Goal: Task Accomplishment & Management: Manage account settings

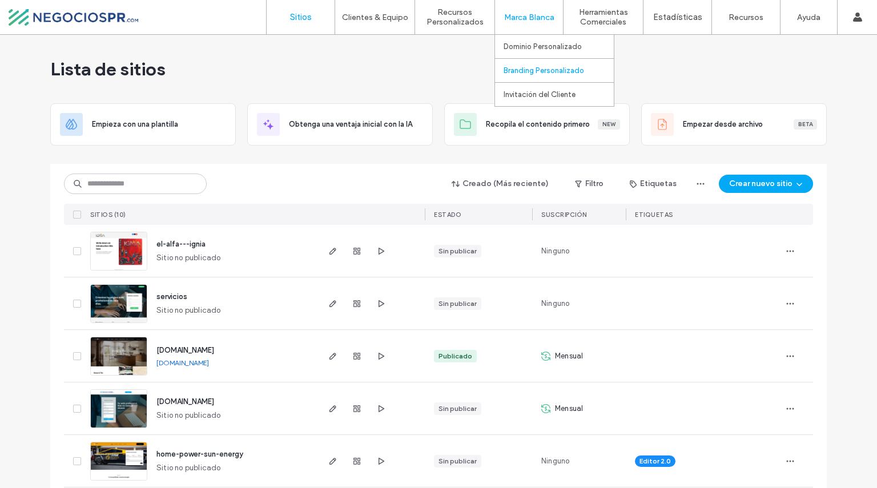
click at [527, 73] on label "Branding Personalizado" at bounding box center [544, 70] width 81 height 9
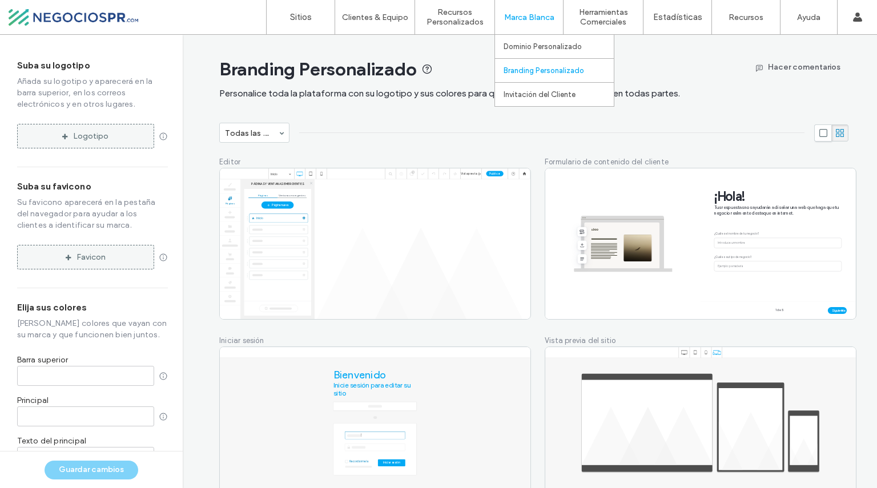
type input "*******"
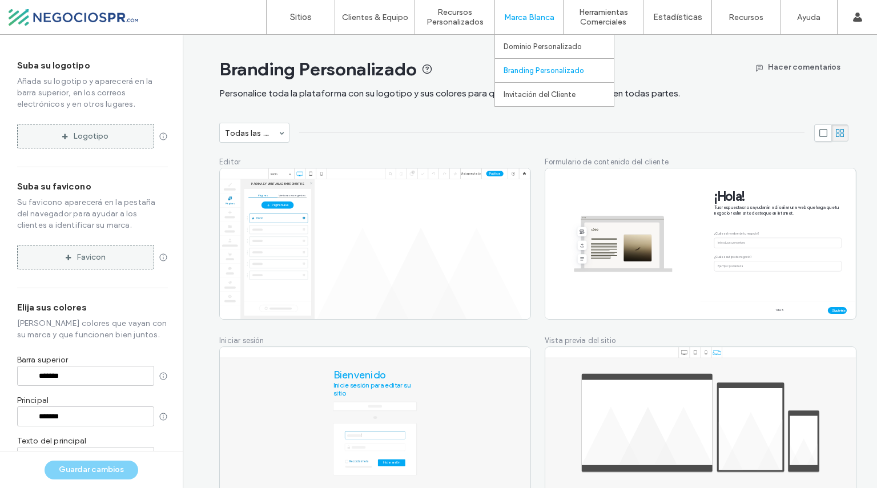
type input "*******"
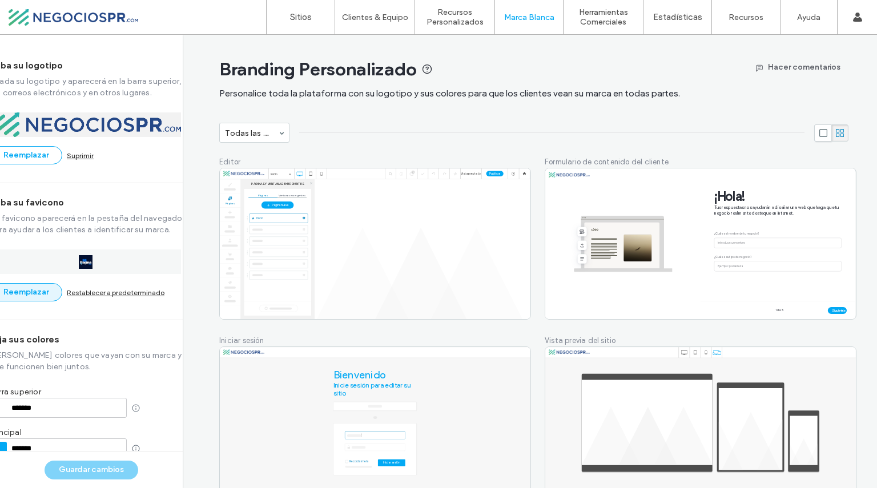
click at [38, 290] on button "Reemplazar" at bounding box center [26, 292] width 73 height 18
click at [86, 468] on button "Guardar cambios" at bounding box center [92, 470] width 94 height 19
click at [538, 43] on label "Dominio Personalizado" at bounding box center [543, 46] width 78 height 9
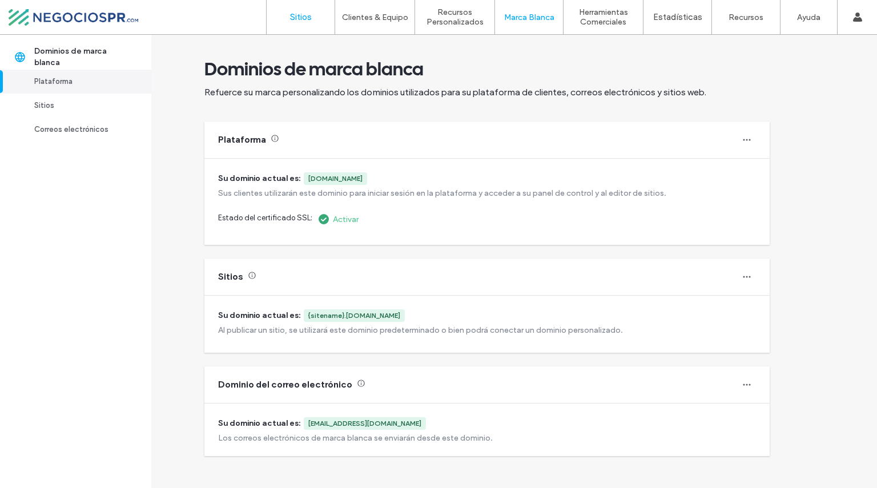
click at [306, 14] on label "Sitios" at bounding box center [301, 17] width 22 height 10
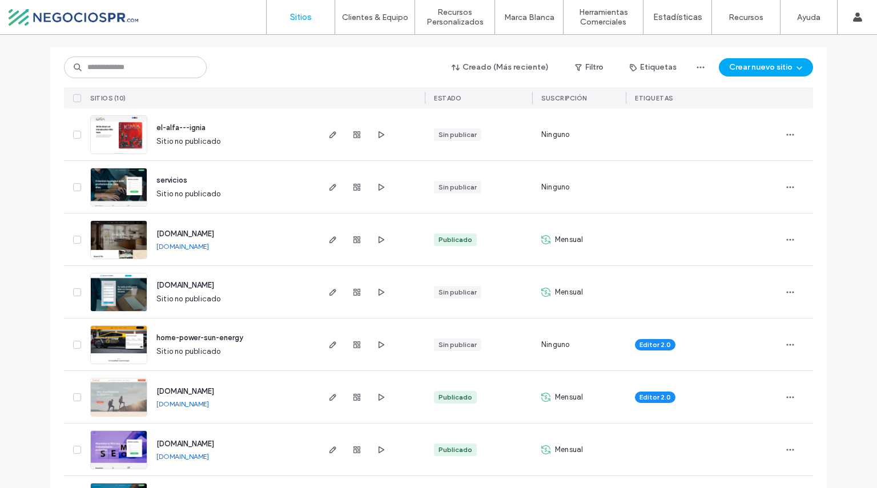
scroll to position [117, 0]
click at [329, 296] on span "button" at bounding box center [333, 293] width 14 height 14
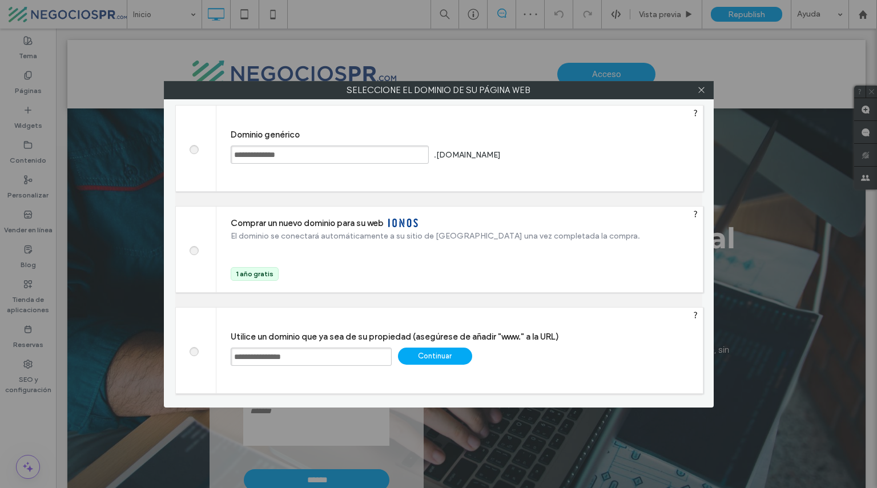
click at [260, 353] on input "**********" at bounding box center [311, 357] width 161 height 18
click at [310, 358] on input "**********" at bounding box center [311, 357] width 161 height 18
type input "**********"
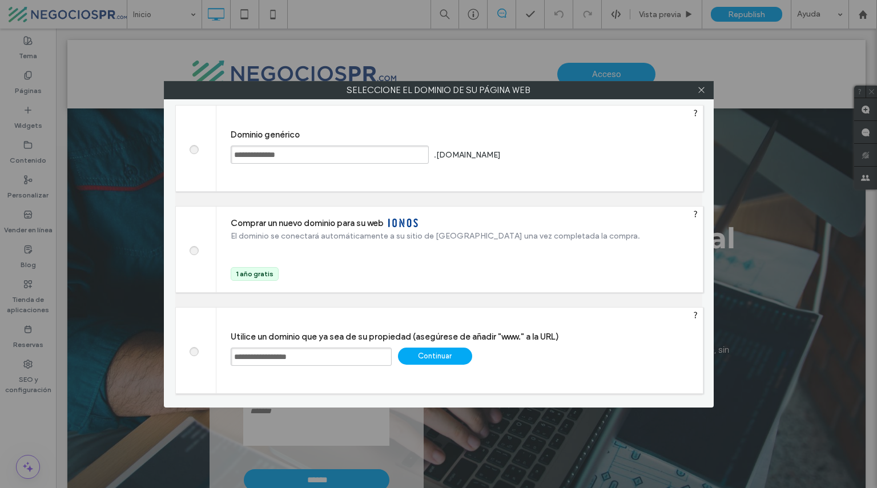
click at [439, 357] on div "Continuar" at bounding box center [435, 356] width 74 height 17
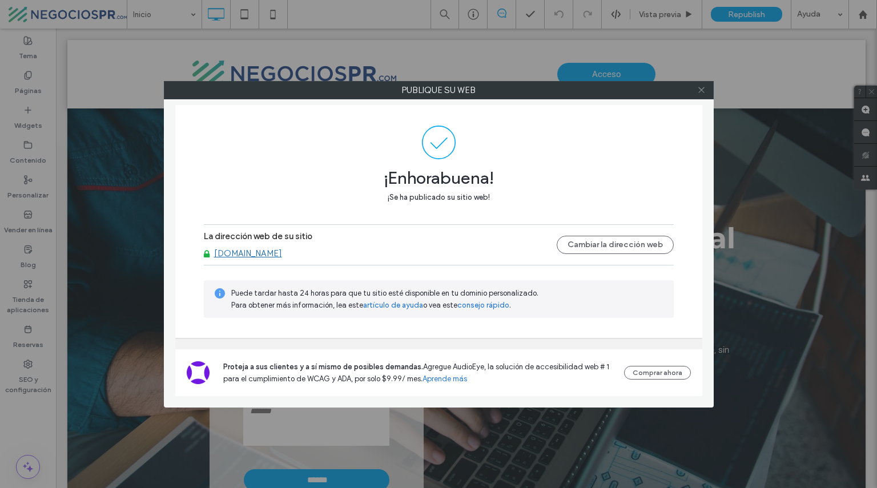
click at [701, 92] on icon at bounding box center [701, 90] width 9 height 9
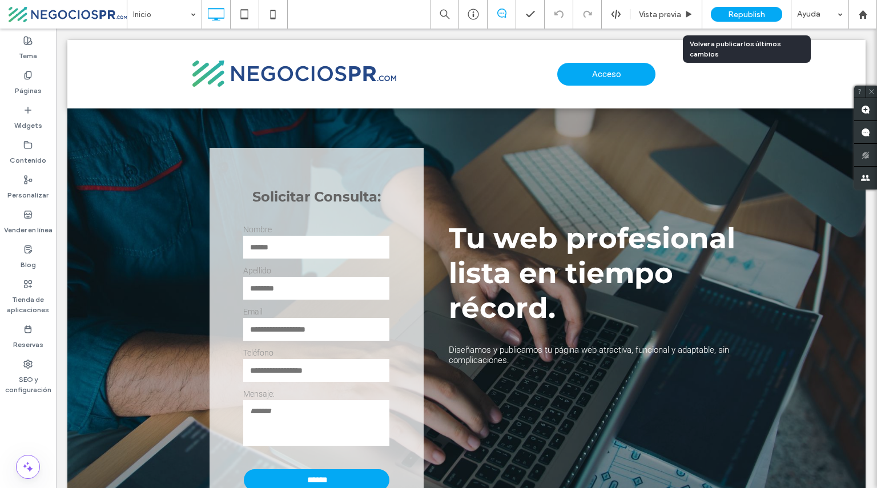
click at [751, 13] on span "Republish" at bounding box center [746, 15] width 37 height 10
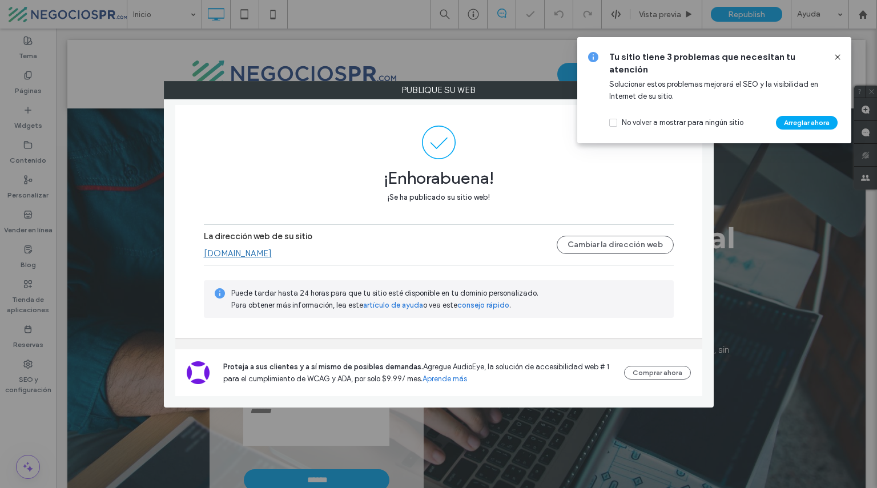
click at [840, 59] on icon at bounding box center [837, 57] width 9 height 9
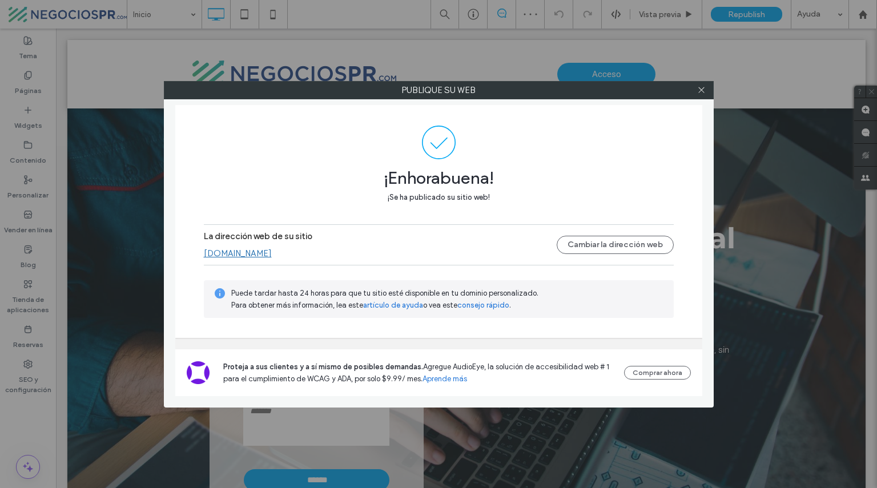
click at [708, 92] on div at bounding box center [701, 90] width 17 height 17
click at [705, 92] on icon at bounding box center [701, 90] width 9 height 9
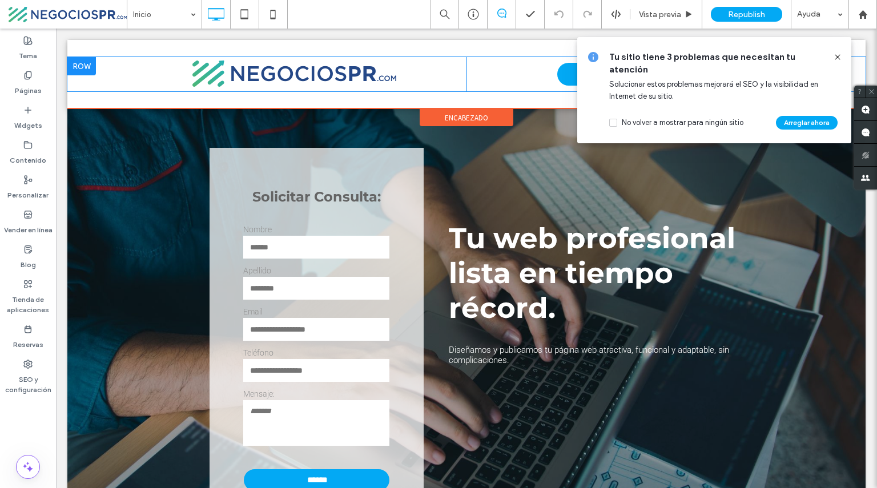
click at [615, 77] on div "Tu sitio tiene 3 problemas que necesitan tu atención Solucionar estos problemas…" at bounding box center [716, 90] width 215 height 79
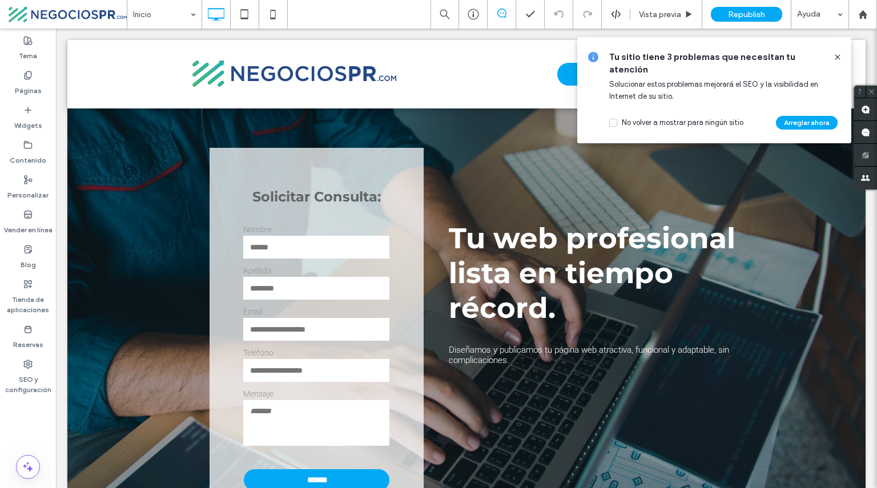
click at [837, 57] on use at bounding box center [837, 56] width 5 height 5
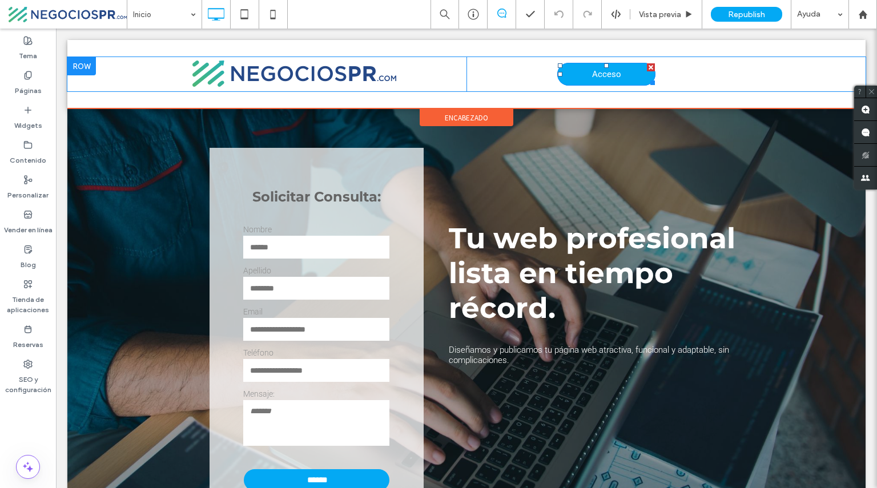
click at [616, 79] on link "Acceso" at bounding box center [606, 74] width 98 height 23
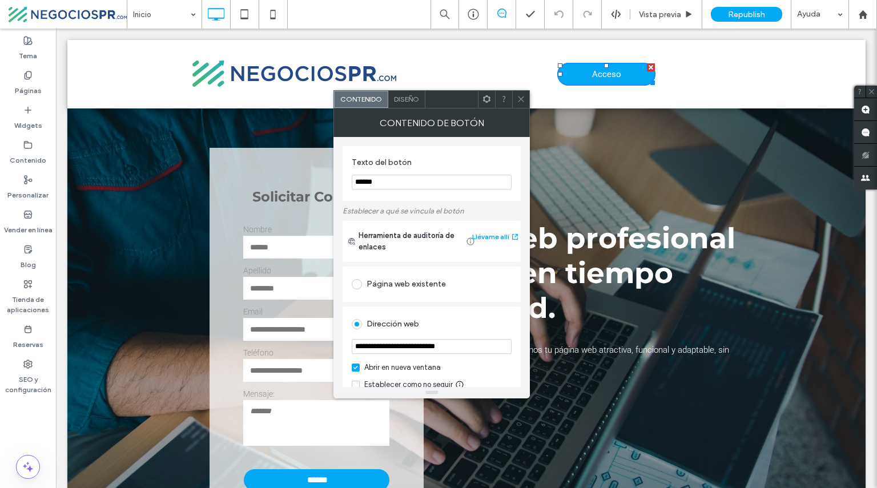
click at [404, 349] on input "**********" at bounding box center [432, 346] width 160 height 15
click at [406, 351] on input "**********" at bounding box center [432, 346] width 160 height 15
type input "**********"
click at [524, 101] on icon at bounding box center [521, 99] width 9 height 9
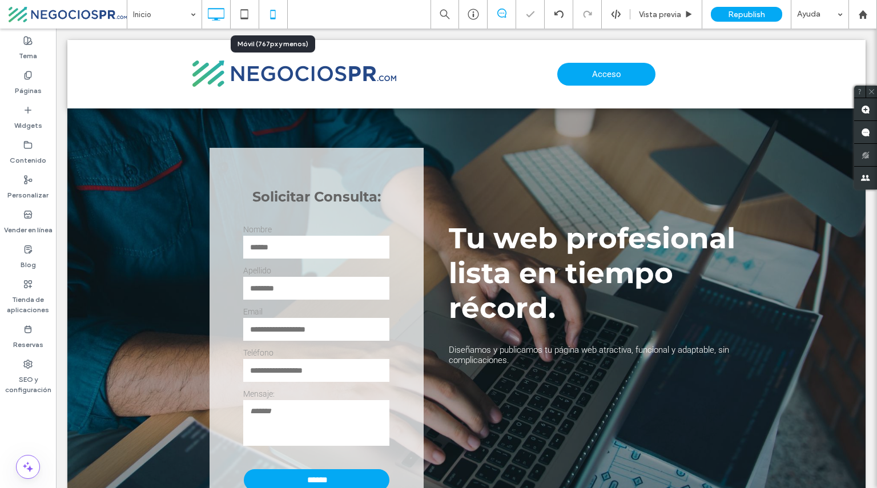
click at [274, 11] on use at bounding box center [272, 14] width 5 height 9
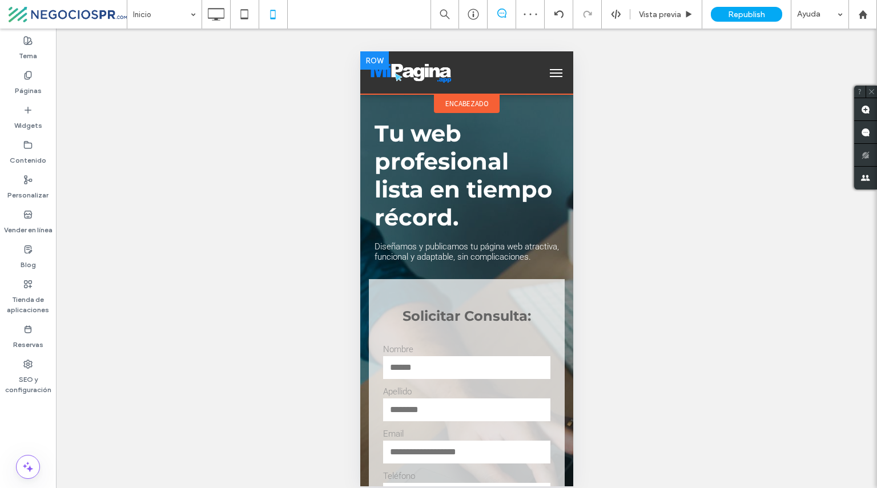
click at [487, 77] on div at bounding box center [449, 72] width 178 height 31
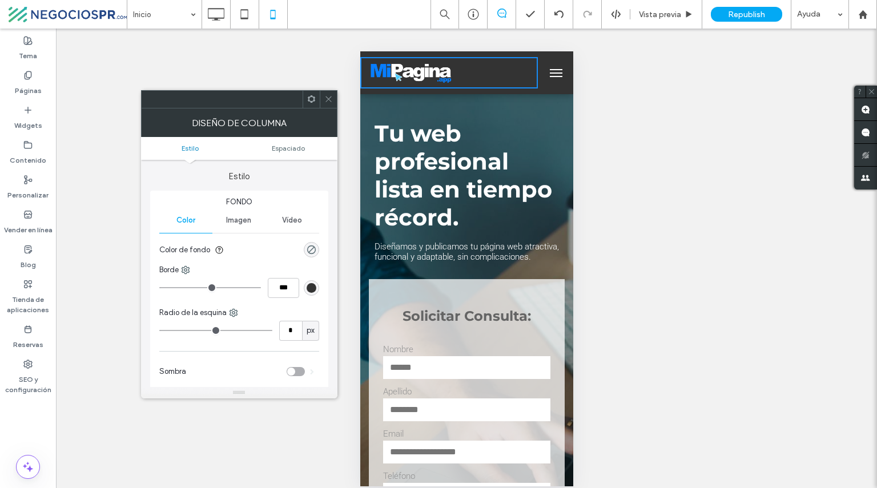
click at [423, 71] on img at bounding box center [412, 73] width 92 height 25
click at [329, 102] on icon at bounding box center [328, 99] width 9 height 9
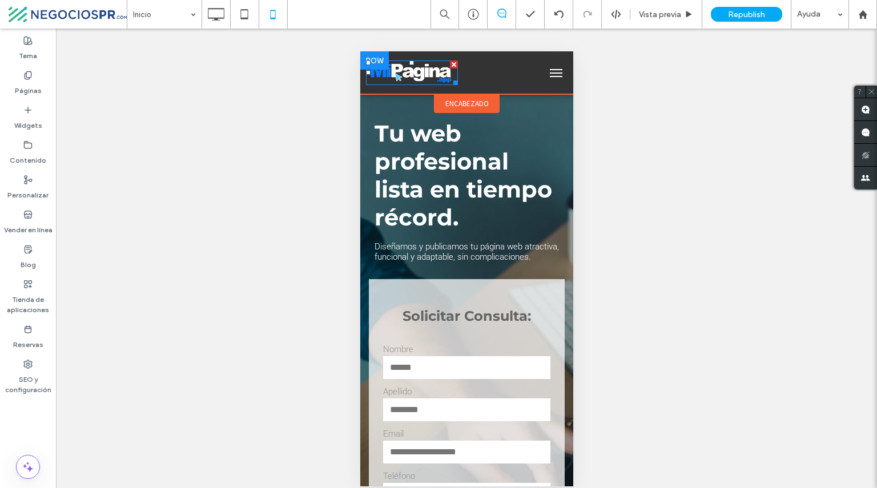
click at [415, 75] on img at bounding box center [412, 73] width 92 height 25
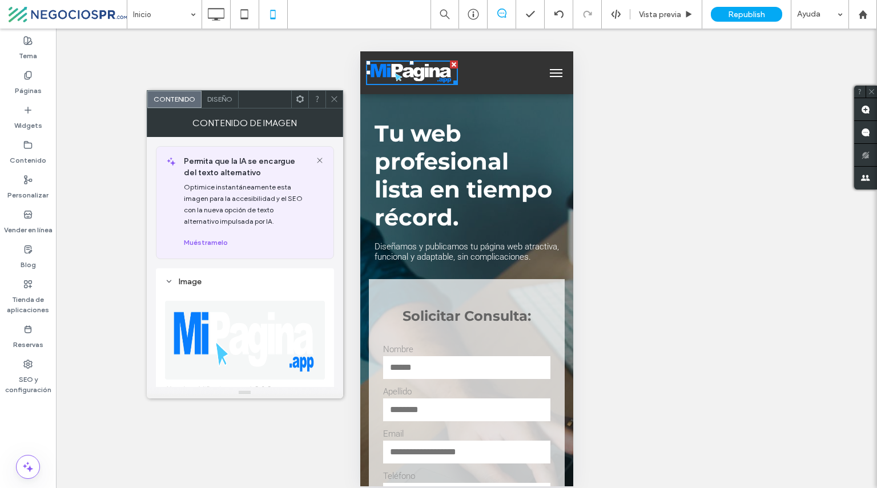
click at [227, 326] on img at bounding box center [245, 340] width 161 height 79
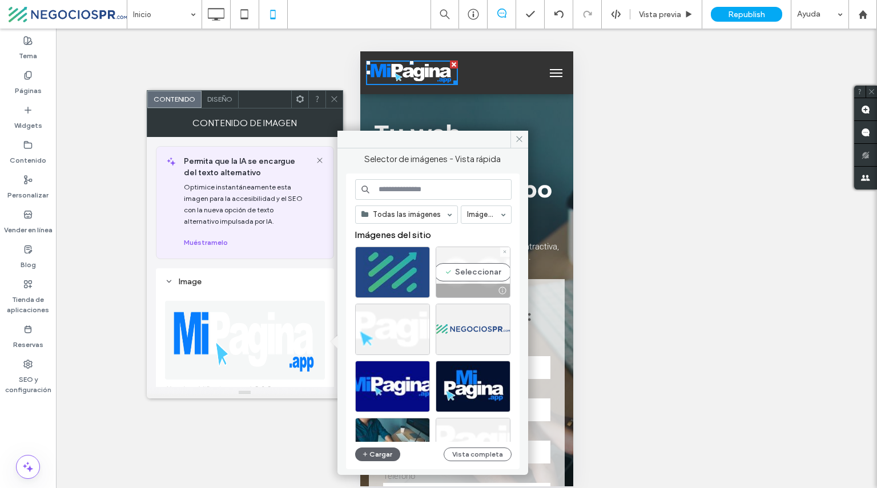
click at [483, 278] on div "Seleccionar" at bounding box center [473, 272] width 75 height 51
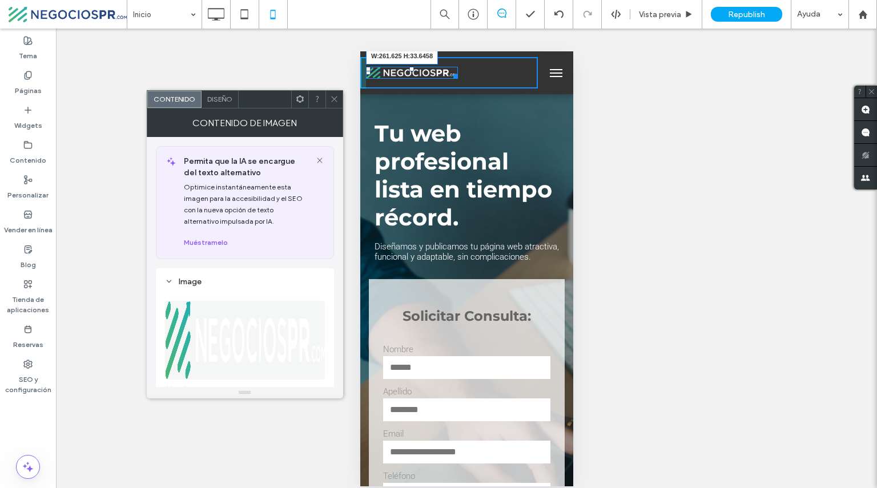
drag, startPoint x: 454, startPoint y: 77, endPoint x: 828, endPoint y: 136, distance: 379.3
click at [468, 85] on div "W:261.625 H:33.6458" at bounding box center [449, 72] width 178 height 31
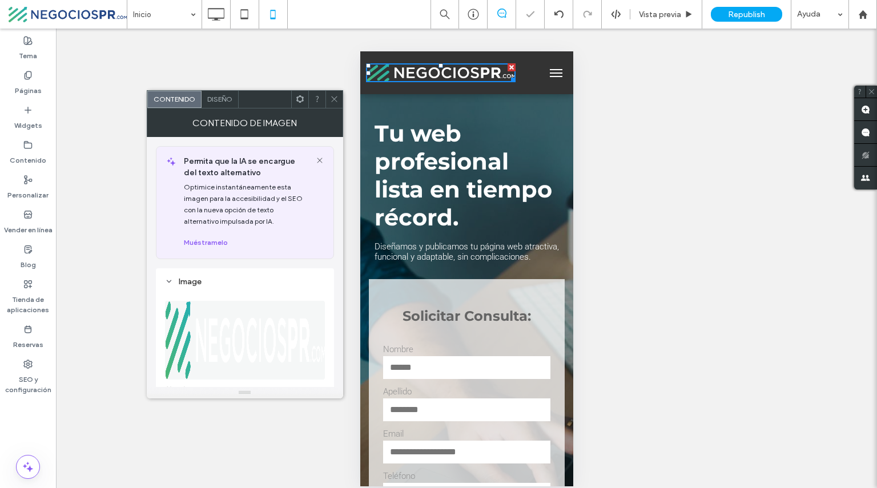
click at [623, 139] on div "¿Hacer visible? Sí" at bounding box center [466, 265] width 821 height 472
click at [496, 94] on div at bounding box center [466, 72] width 213 height 43
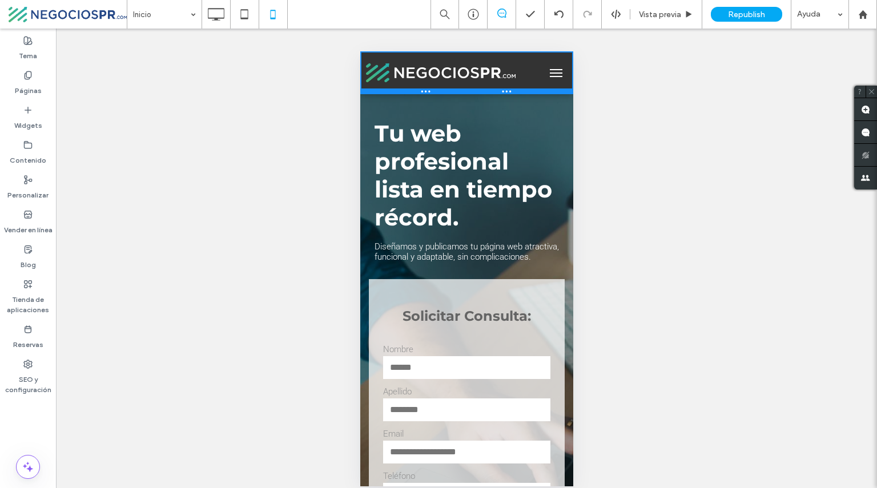
click at [462, 92] on div at bounding box center [466, 92] width 213 height 6
click at [477, 87] on div at bounding box center [449, 72] width 178 height 31
click at [554, 81] on button "menu" at bounding box center [555, 73] width 23 height 23
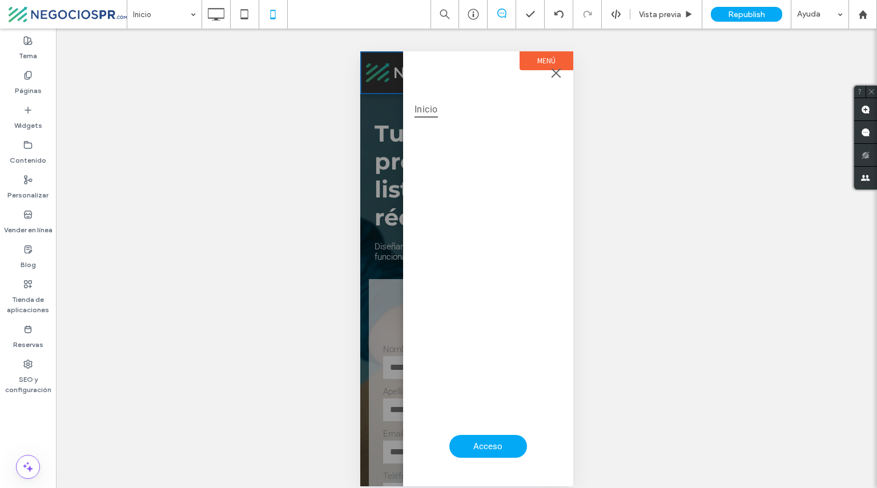
click at [558, 71] on button "menu" at bounding box center [555, 73] width 23 height 23
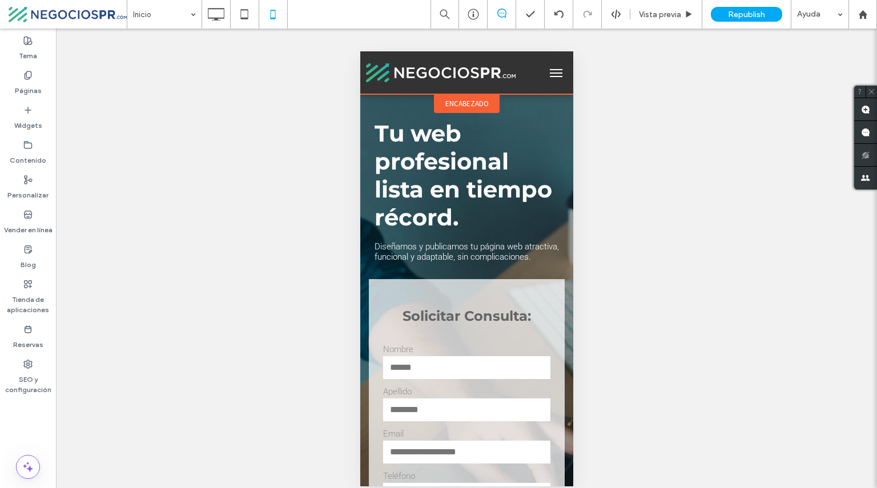
click at [450, 106] on span "encabezado" at bounding box center [466, 104] width 43 height 10
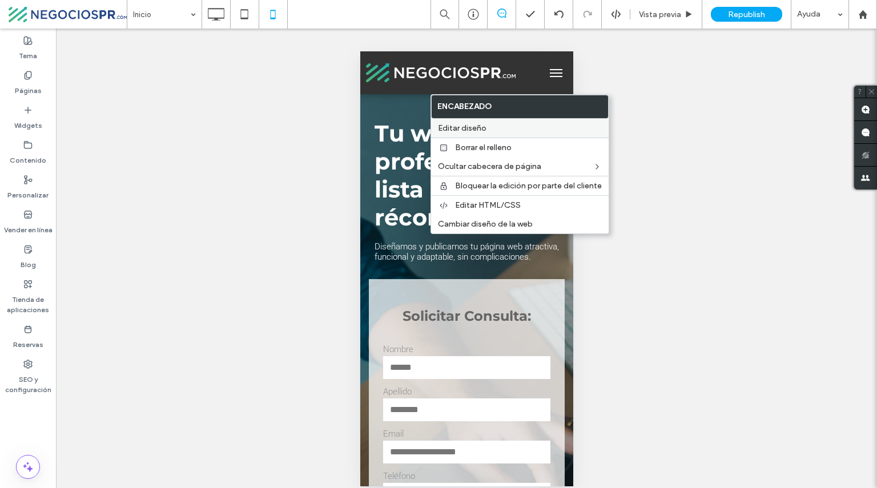
click at [459, 128] on span "Editar diseño" at bounding box center [462, 128] width 49 height 10
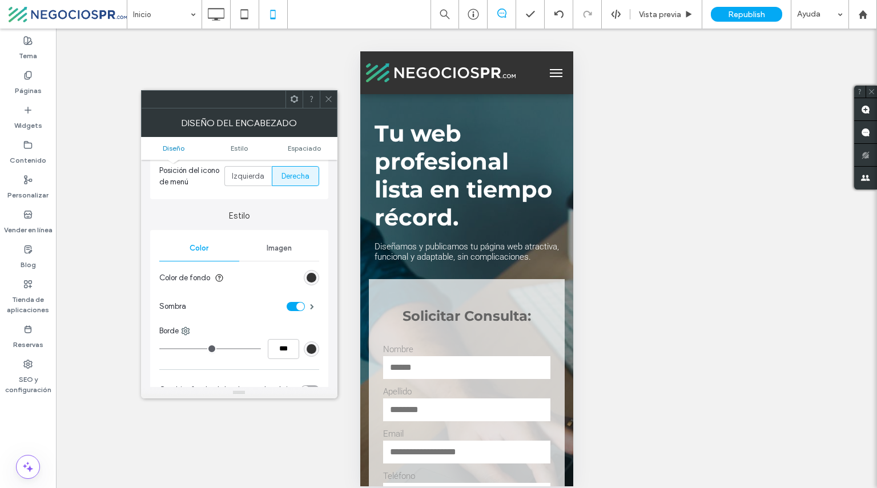
scroll to position [157, 0]
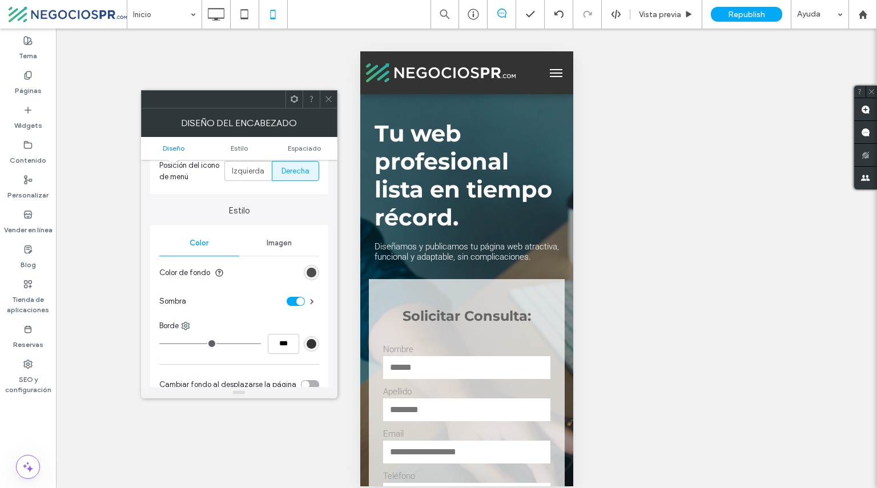
click at [311, 270] on div "rgb(51, 51, 51)" at bounding box center [312, 273] width 10 height 10
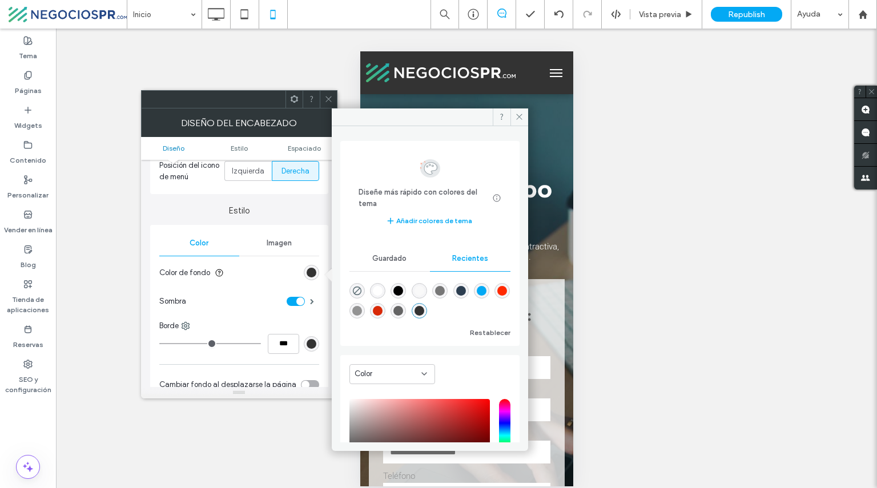
click at [383, 291] on div "rgba(255, 255, 255, 1)" at bounding box center [378, 291] width 10 height 10
type input "*******"
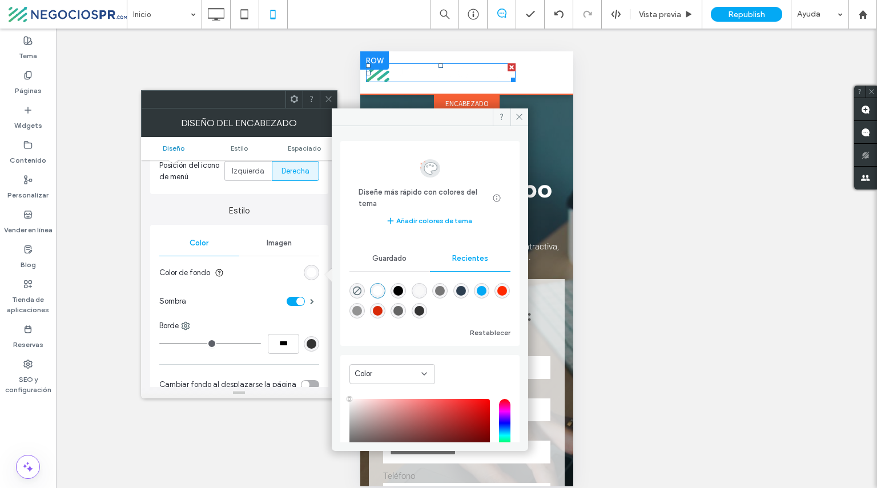
click at [435, 73] on img at bounding box center [441, 72] width 150 height 19
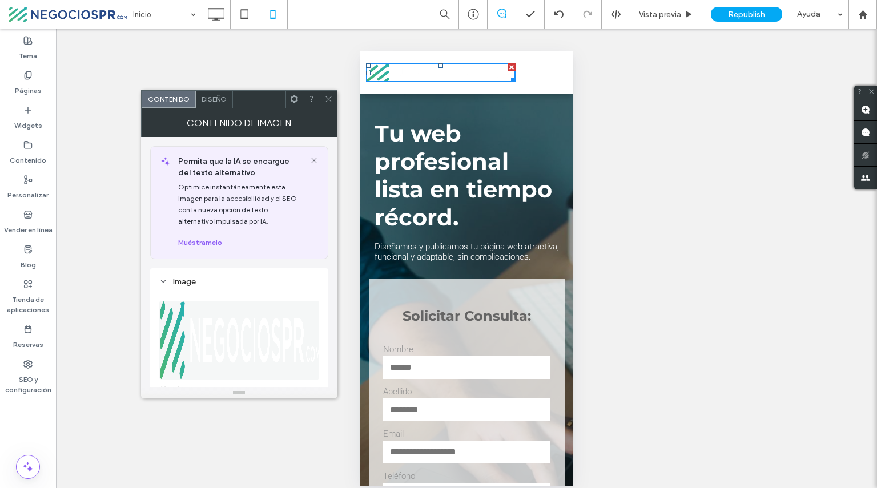
click at [266, 360] on img at bounding box center [239, 340] width 161 height 79
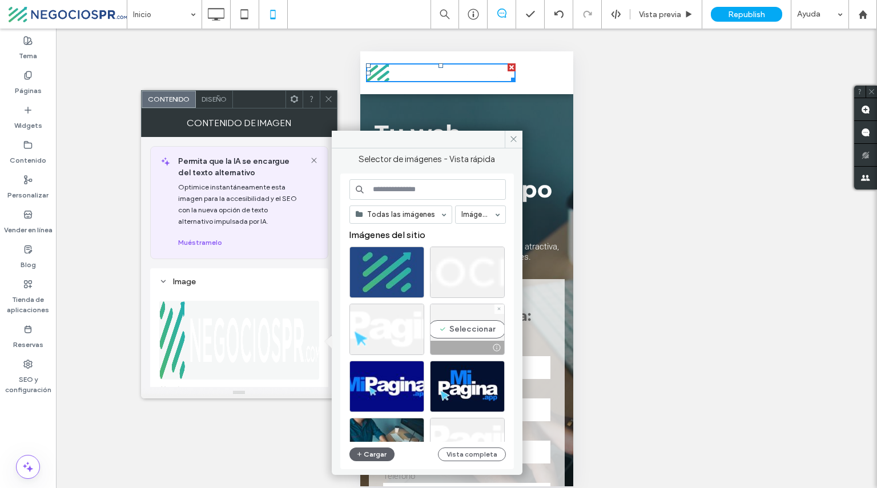
click at [454, 328] on div "Seleccionar" at bounding box center [467, 329] width 75 height 51
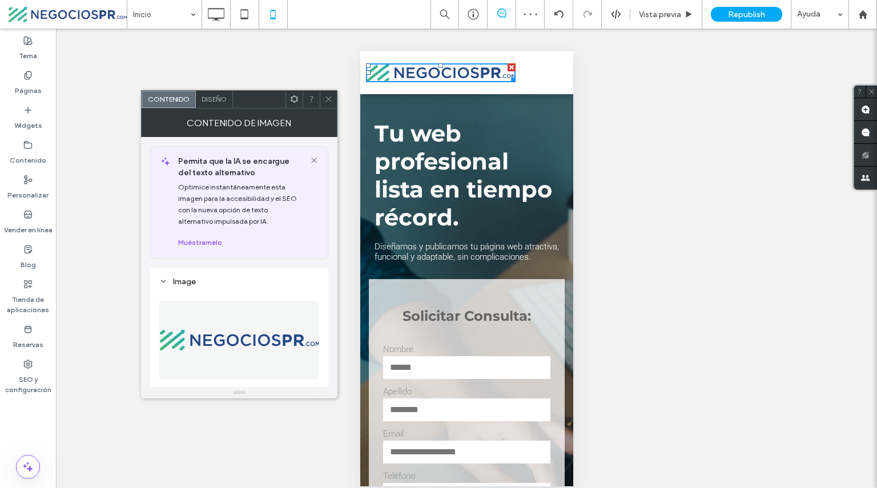
click at [628, 97] on div "¿Hacer visible? Sí" at bounding box center [466, 265] width 821 height 472
click at [326, 102] on icon at bounding box center [328, 99] width 9 height 9
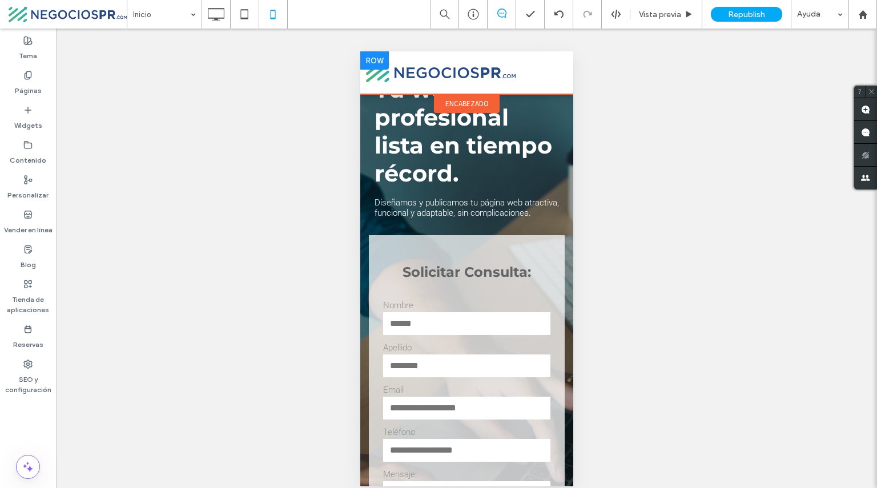
scroll to position [0, 0]
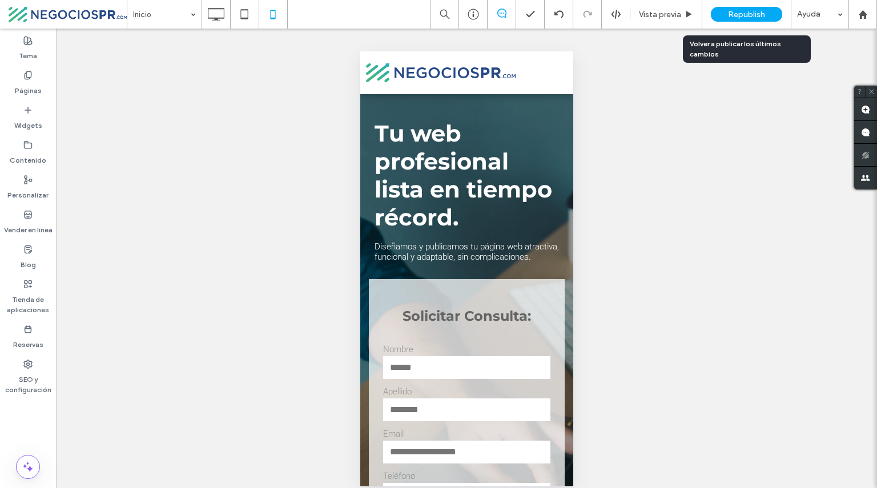
click at [748, 14] on span "Republish" at bounding box center [746, 15] width 37 height 10
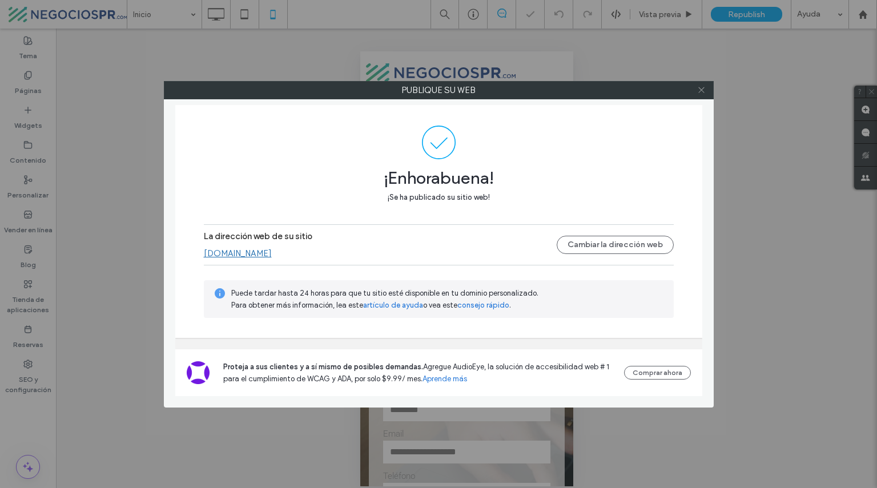
click at [703, 89] on use at bounding box center [702, 90] width 6 height 6
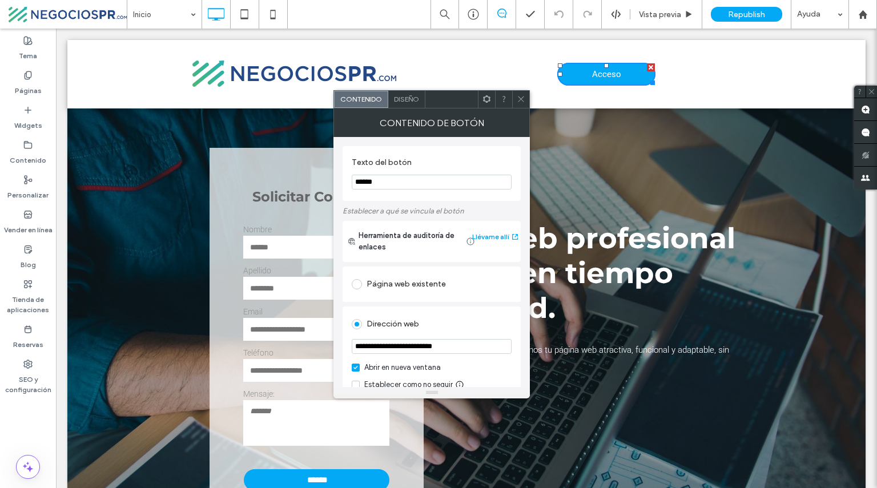
click at [407, 346] on input "**********" at bounding box center [432, 346] width 160 height 15
click at [270, 9] on icon at bounding box center [273, 14] width 23 height 23
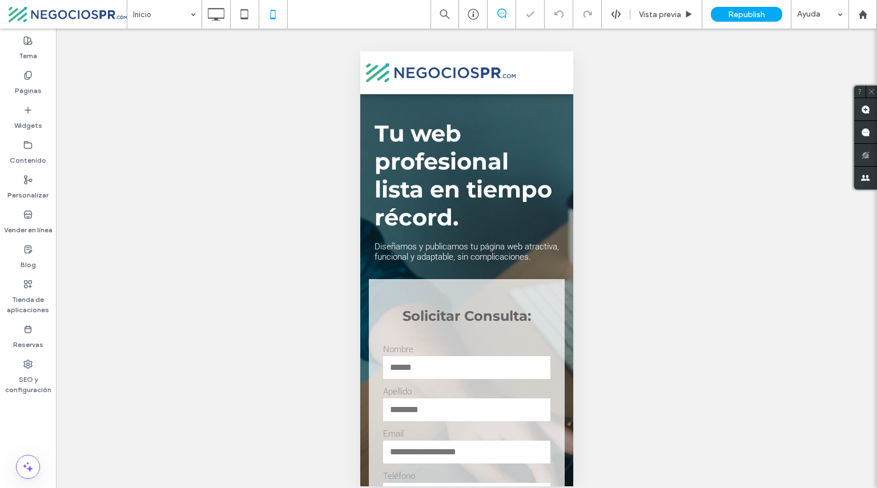
click at [544, 77] on button "menu" at bounding box center [555, 73] width 23 height 23
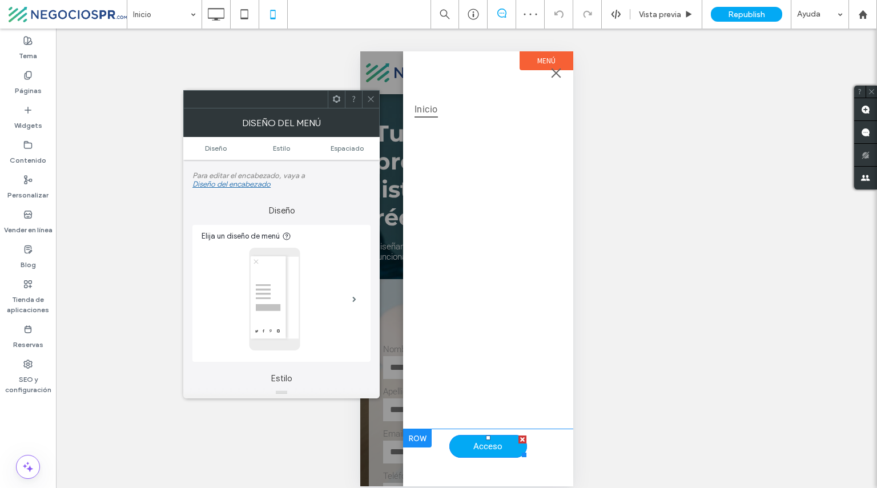
click at [482, 444] on span "Acceso" at bounding box center [487, 447] width 29 height 10
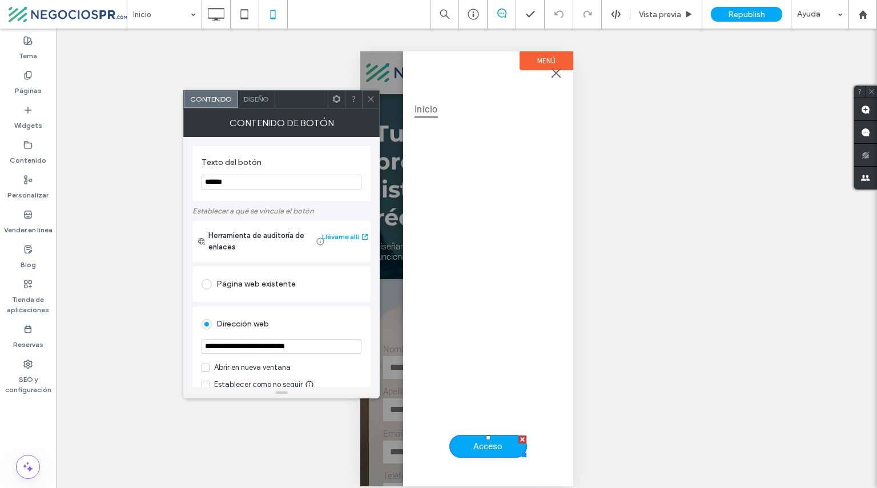
click at [260, 351] on input "**********" at bounding box center [282, 346] width 160 height 15
type input "**********"
click at [371, 97] on icon at bounding box center [371, 99] width 9 height 9
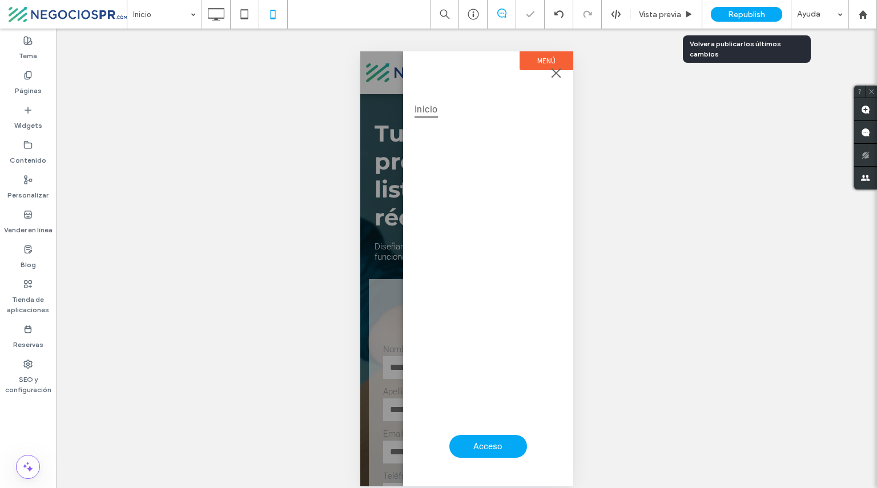
click at [745, 4] on div "Republish" at bounding box center [746, 14] width 71 height 29
click at [745, 10] on span "Republish" at bounding box center [746, 15] width 37 height 10
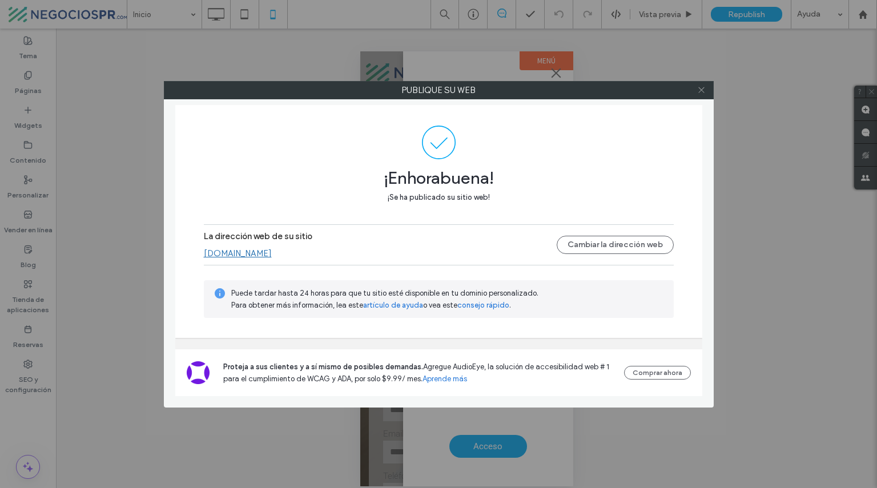
click at [704, 91] on icon at bounding box center [701, 90] width 9 height 9
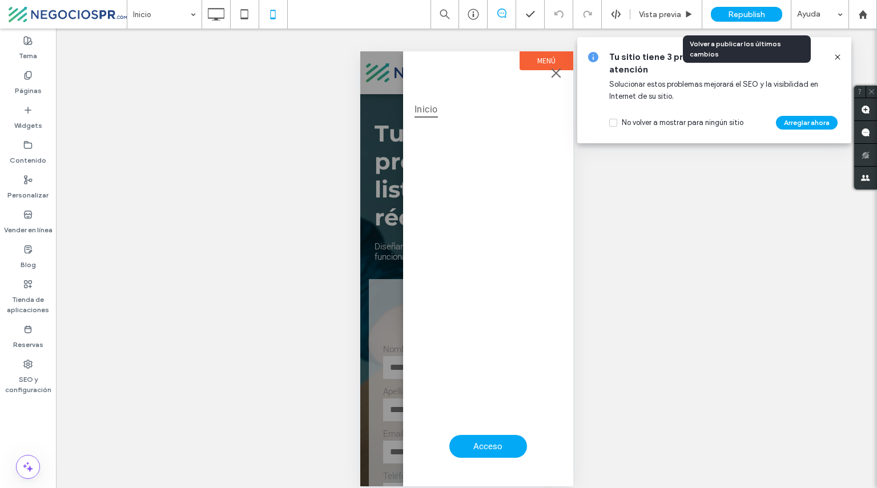
click at [743, 15] on span "Republish" at bounding box center [746, 15] width 37 height 10
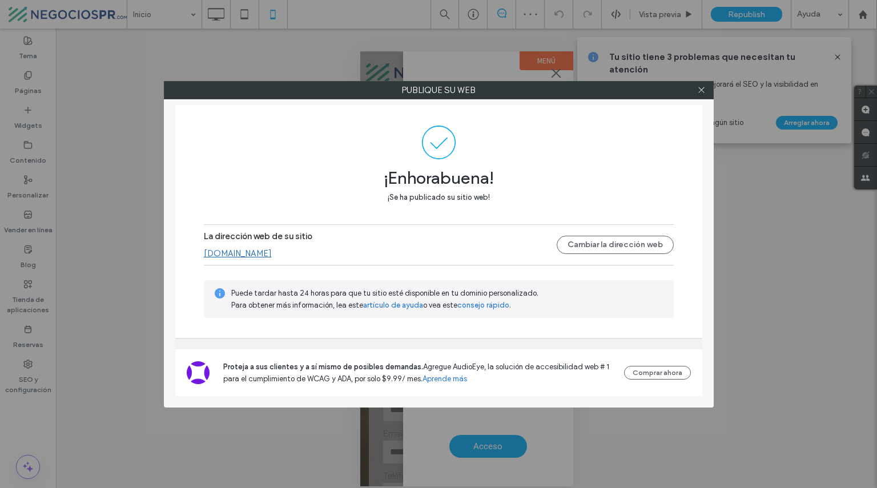
click at [697, 86] on div at bounding box center [701, 90] width 17 height 17
click at [698, 88] on icon at bounding box center [701, 90] width 9 height 9
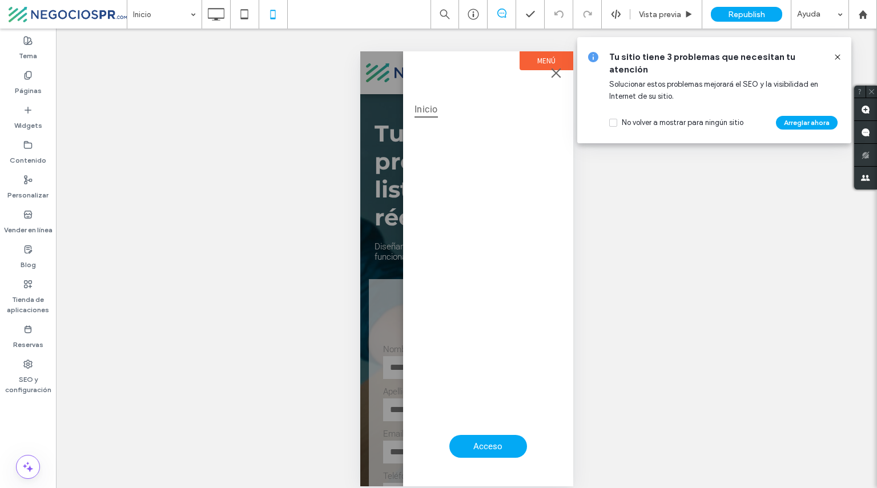
click at [103, 15] on span at bounding box center [68, 14] width 118 height 23
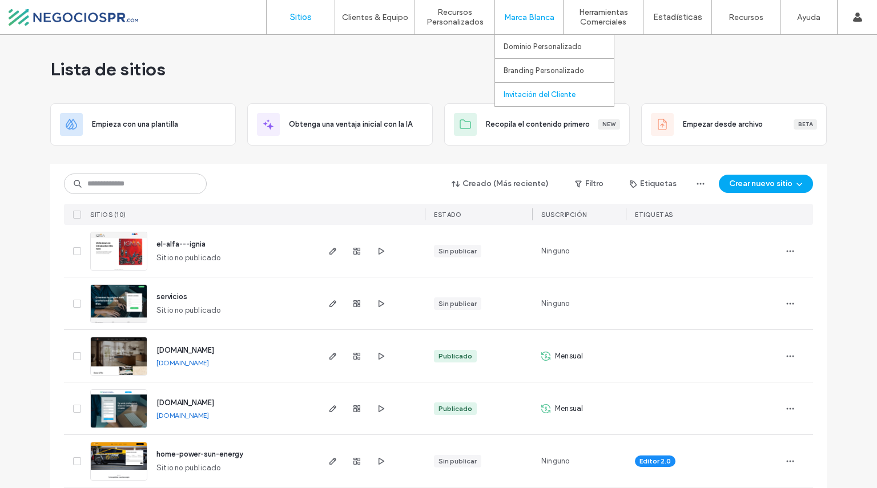
click at [533, 94] on label "Invitación del Cliente" at bounding box center [540, 94] width 72 height 9
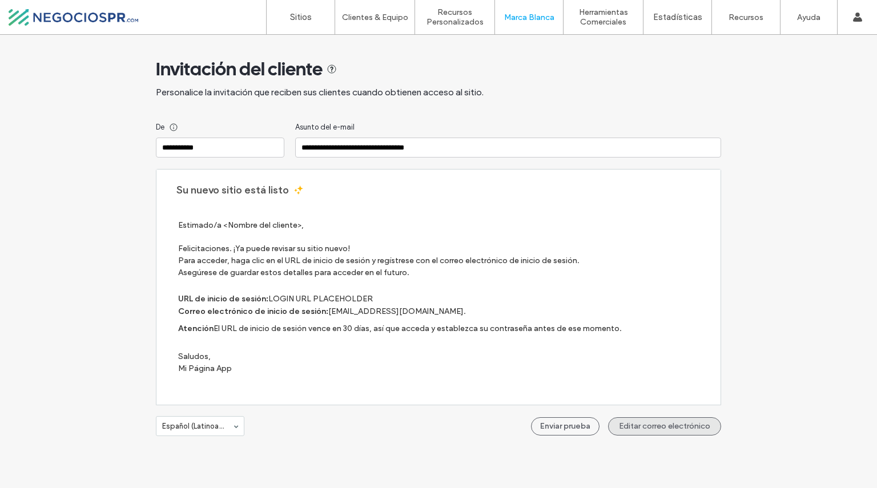
click at [660, 426] on button "Editar correo electrónico" at bounding box center [664, 427] width 113 height 18
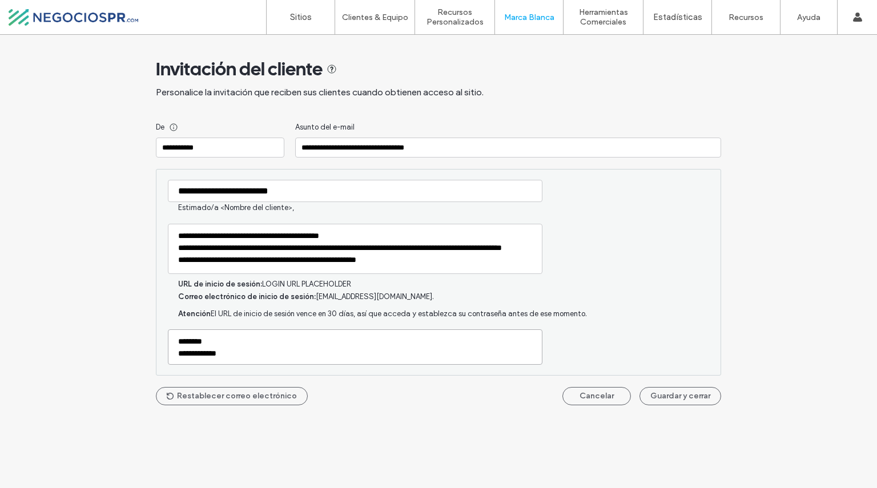
click at [235, 353] on textarea "**********" at bounding box center [355, 347] width 375 height 35
type textarea "**********"
click at [697, 398] on button "Guardar y cerrar" at bounding box center [681, 396] width 81 height 18
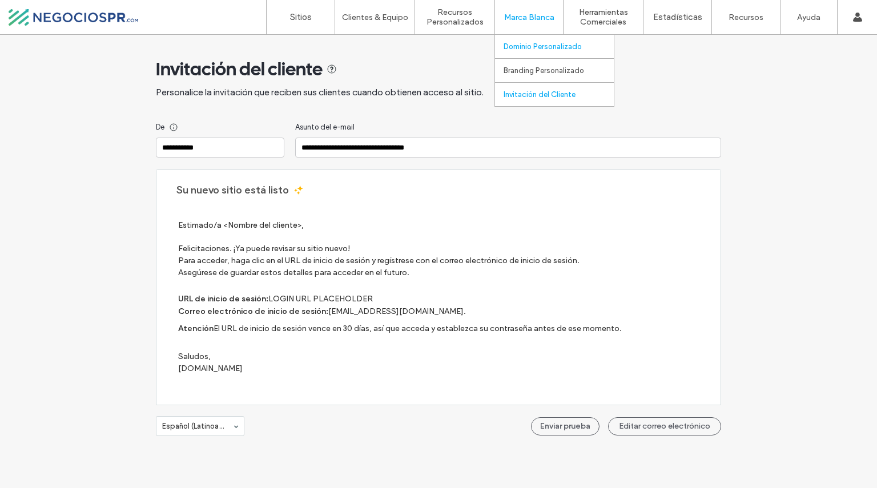
click at [515, 50] on label "Dominio Personalizado" at bounding box center [543, 46] width 78 height 9
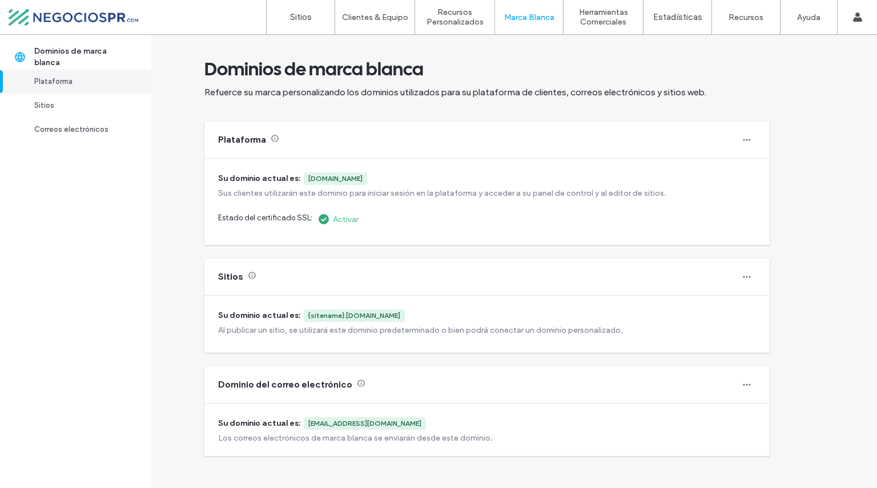
scroll to position [38, 0]
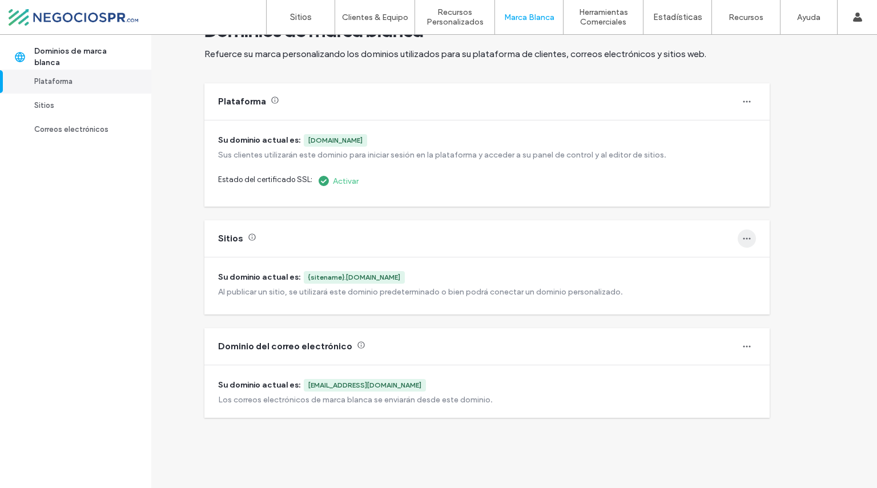
click at [750, 235] on icon "button" at bounding box center [747, 238] width 9 height 9
click at [653, 275] on div "Cambiar dominio" at bounding box center [678, 269] width 155 height 22
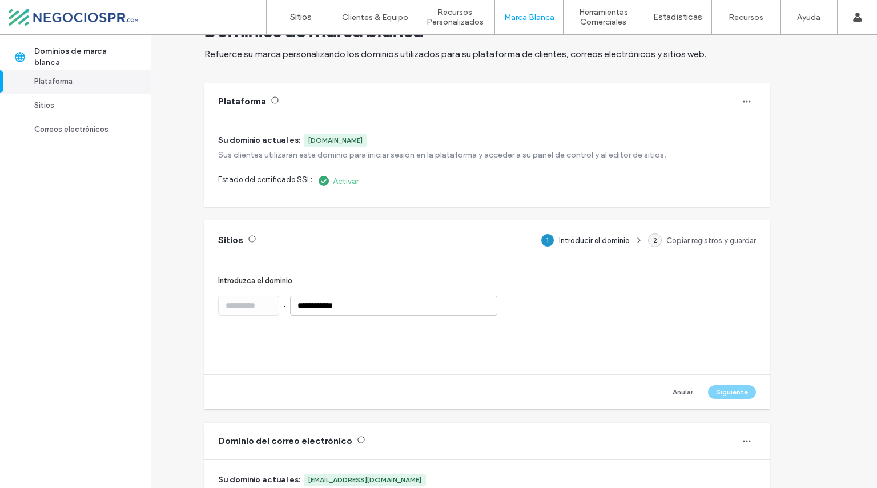
scroll to position [0, 0]
click at [394, 305] on input "**********" at bounding box center [393, 306] width 207 height 20
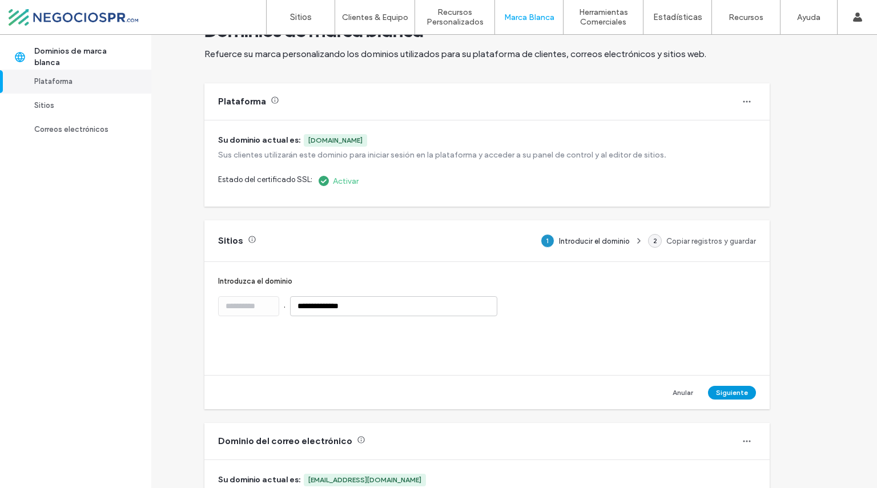
type input "**********"
click at [735, 394] on button "Siguiente" at bounding box center [732, 393] width 48 height 14
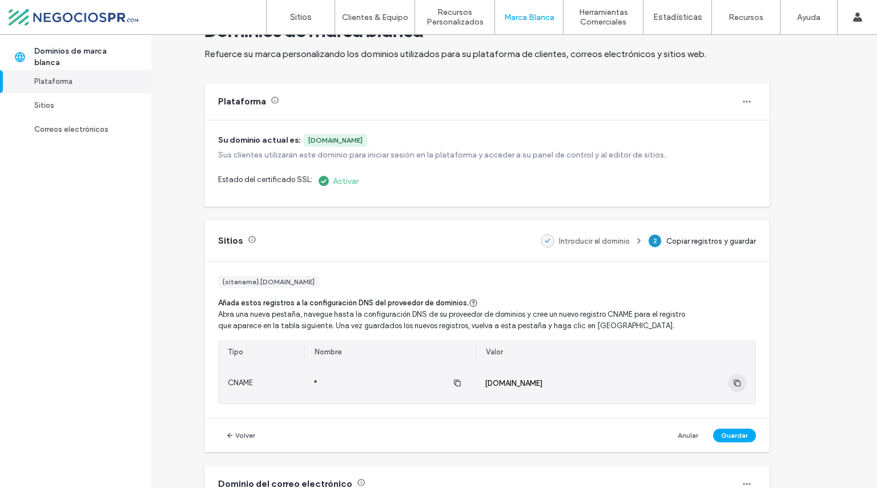
click at [739, 382] on icon "button" at bounding box center [737, 383] width 9 height 9
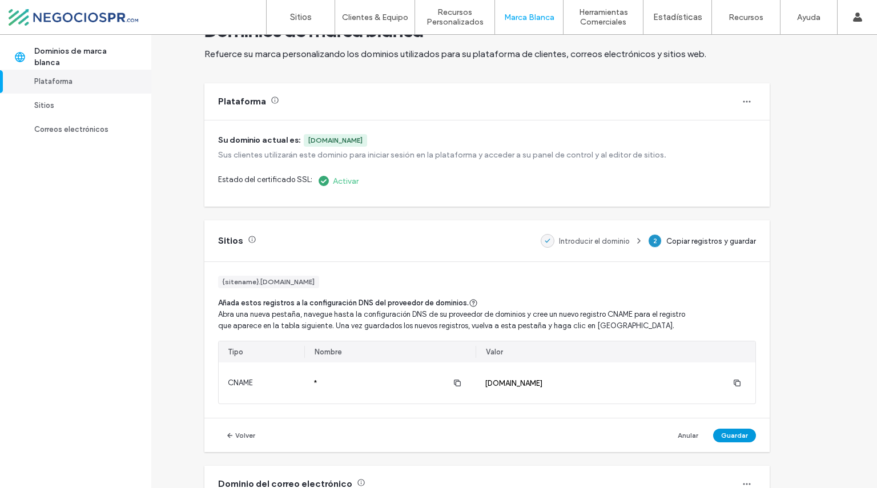
click at [736, 431] on button "Guardar" at bounding box center [734, 436] width 43 height 14
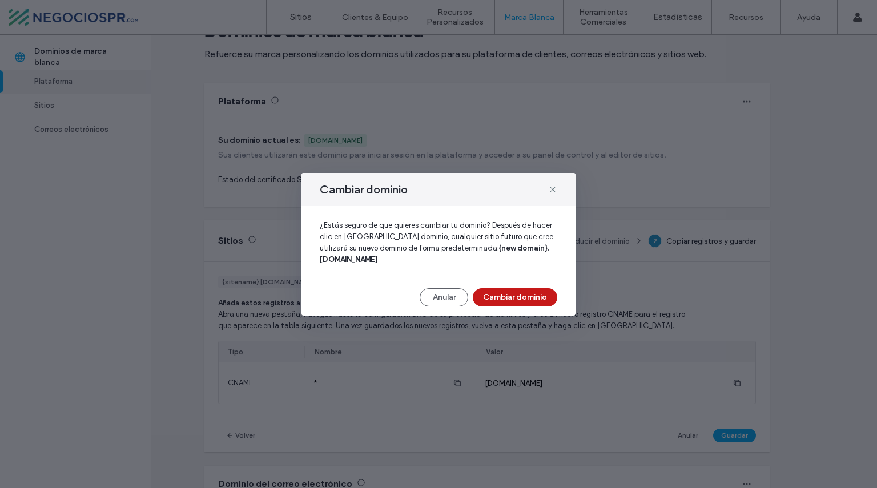
click at [506, 299] on button "Cambiar dominio" at bounding box center [515, 297] width 85 height 18
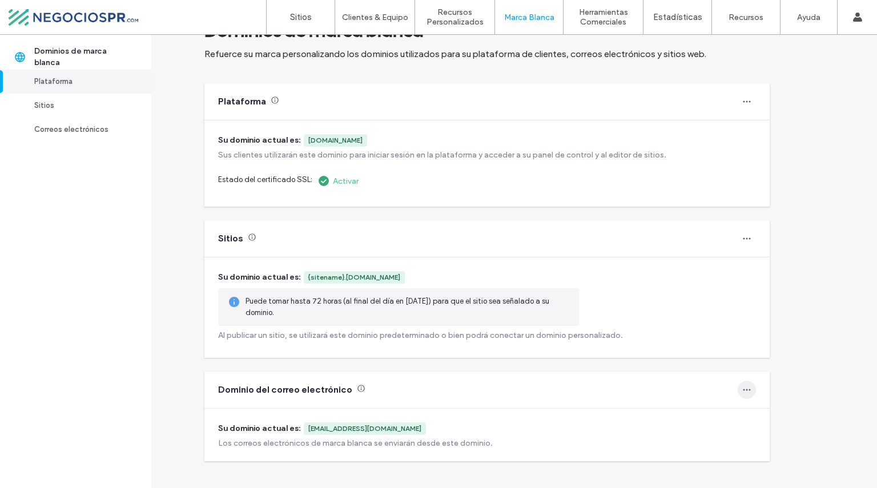
click at [743, 389] on icon "button" at bounding box center [747, 390] width 9 height 9
click at [658, 414] on span "Volver a los valores predeterminados" at bounding box center [685, 419] width 123 height 11
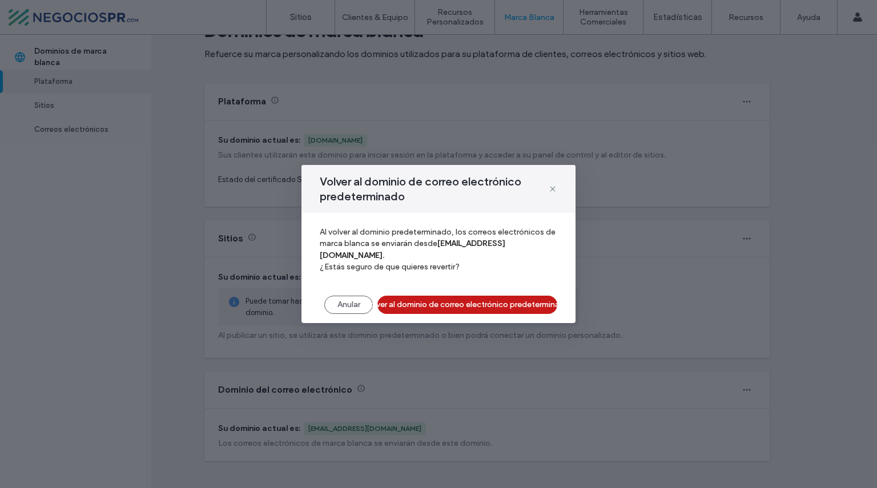
click at [474, 306] on button "Volver al dominio de correo electrónico predeterminado" at bounding box center [468, 305] width 180 height 18
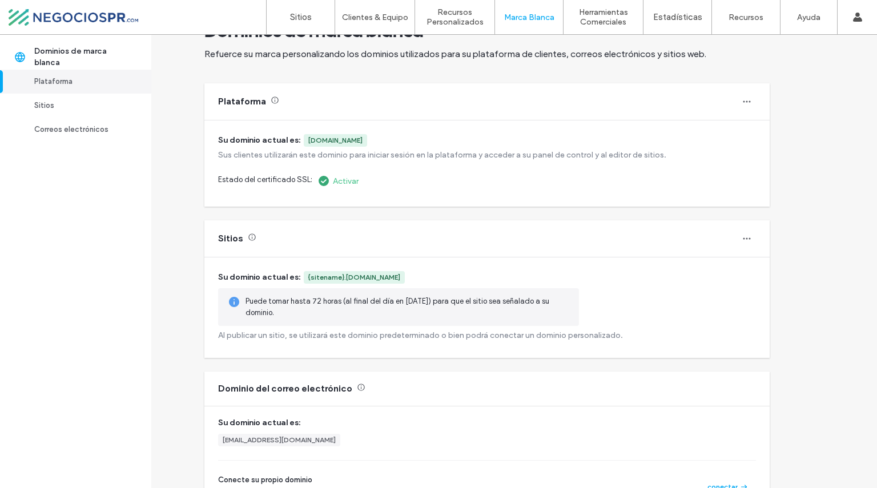
scroll to position [134, 0]
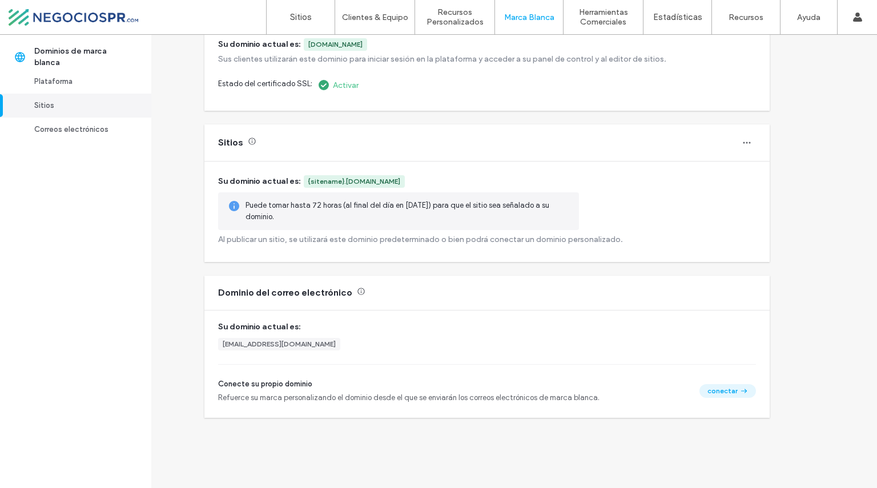
click at [735, 390] on button "conectar" at bounding box center [728, 391] width 57 height 14
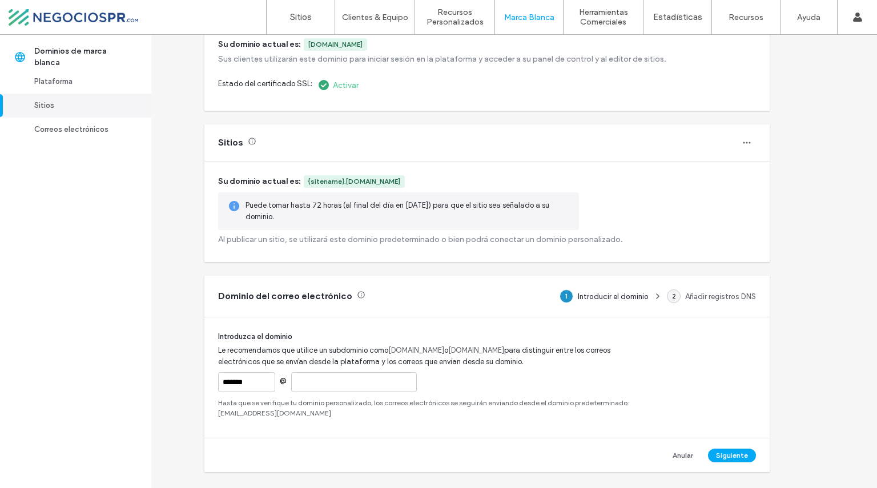
scroll to position [188, 0]
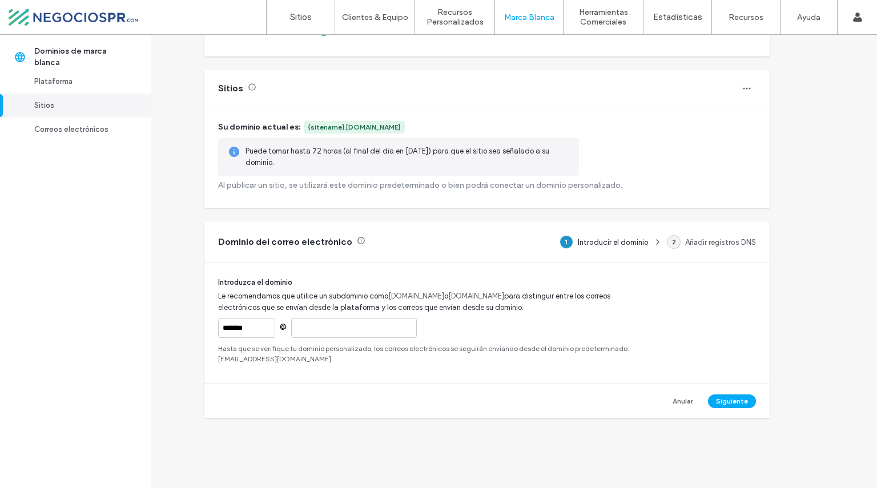
click at [329, 332] on input at bounding box center [354, 328] width 126 height 20
type input "**********"
click at [640, 328] on div "**********" at bounding box center [487, 328] width 538 height 20
click at [725, 399] on button "Siguiente" at bounding box center [732, 402] width 48 height 14
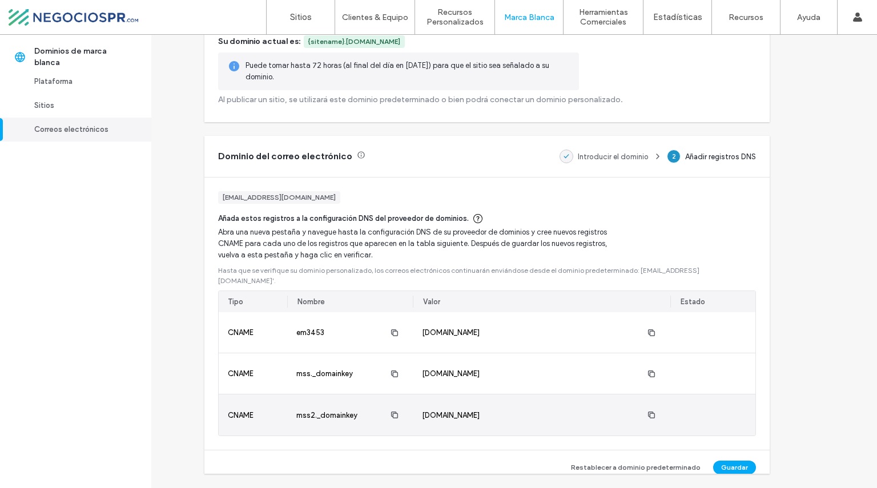
scroll to position [330, 0]
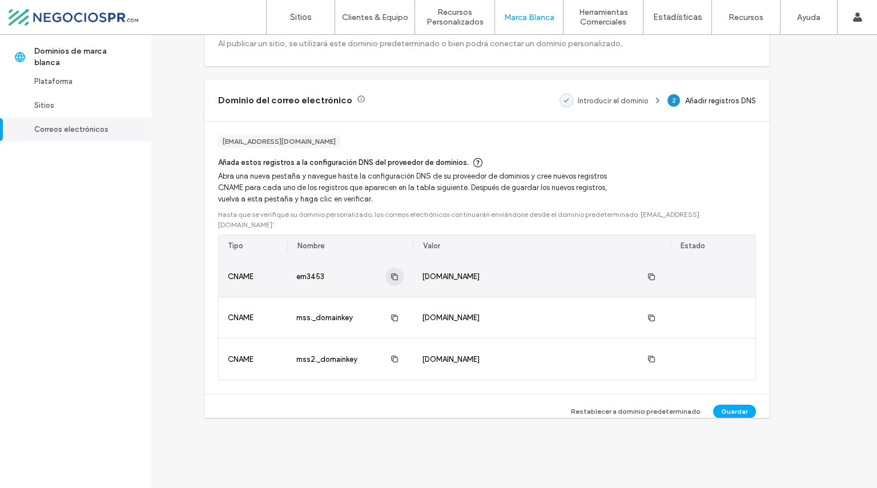
click at [392, 273] on use "button" at bounding box center [394, 276] width 7 height 7
click at [649, 273] on use "button" at bounding box center [651, 276] width 7 height 7
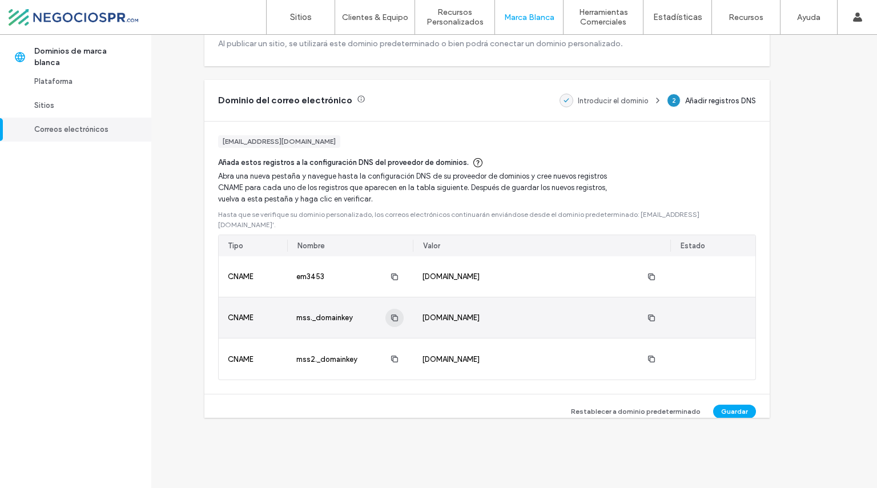
click at [395, 314] on use "button" at bounding box center [394, 317] width 7 height 7
click at [654, 314] on icon "button" at bounding box center [651, 318] width 9 height 9
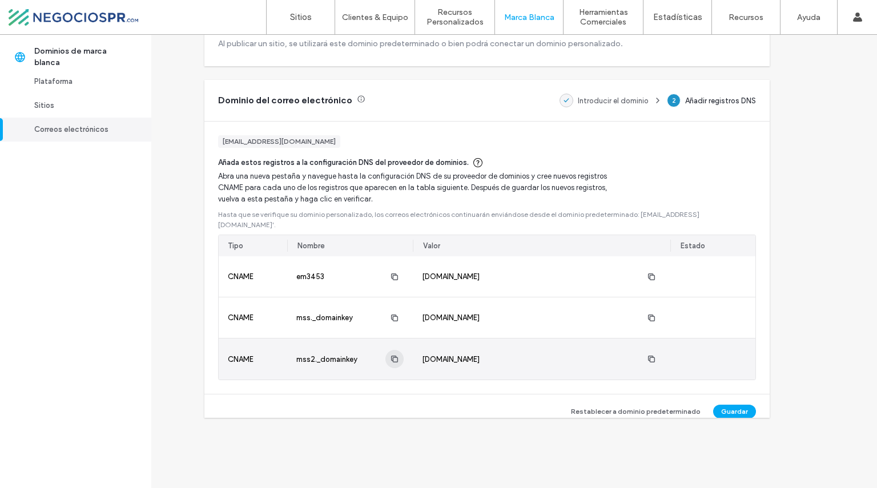
click at [393, 356] on use "button" at bounding box center [394, 359] width 7 height 7
click at [651, 356] on use "button" at bounding box center [651, 359] width 7 height 7
